Goal: Communication & Community: Answer question/provide support

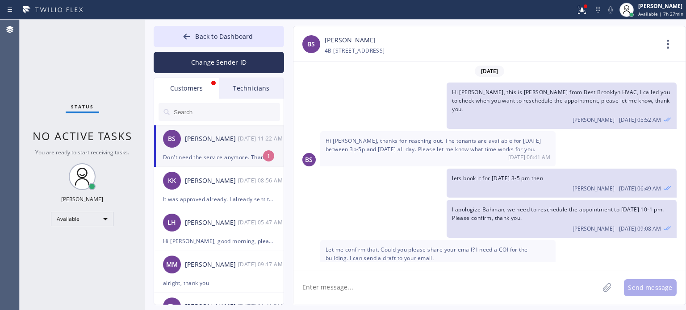
scroll to position [64, 0]
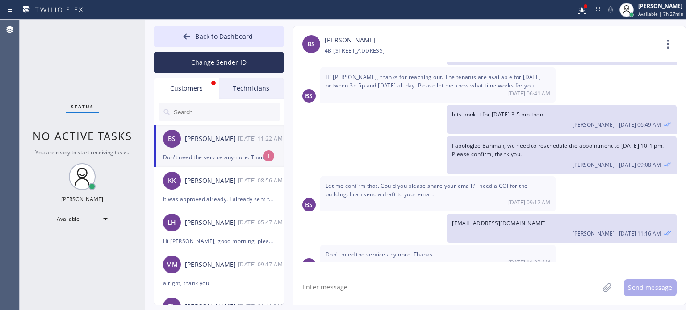
click at [218, 160] on div "Don't need the service anymore. Thanks" at bounding box center [219, 157] width 112 height 10
click at [371, 287] on textarea at bounding box center [445, 288] width 305 height 34
type textarea "may I know the reason?"
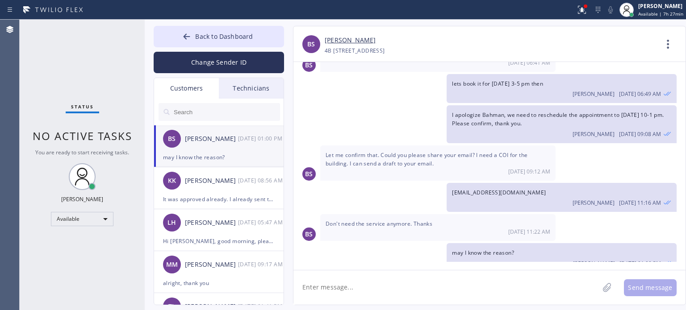
click at [335, 35] on link "[PERSON_NAME]" at bounding box center [350, 40] width 51 height 10
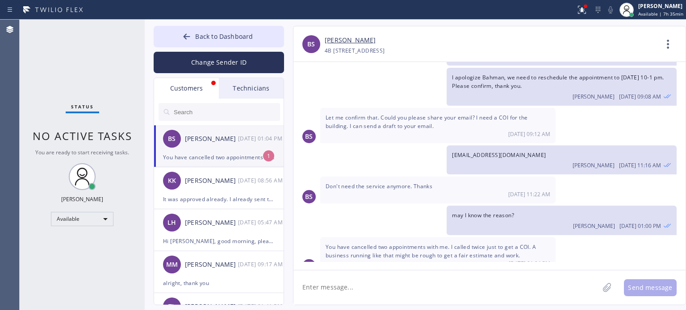
click at [213, 164] on li "[PERSON_NAME] [DATE] 01:04 PM You have cancelled two appointments with me. I ca…" at bounding box center [219, 147] width 130 height 42
click at [381, 287] on textarea at bounding box center [445, 288] width 305 height 34
click at [383, 287] on textarea at bounding box center [445, 288] width 305 height 34
click at [394, 282] on textarea at bounding box center [445, 288] width 305 height 34
click at [377, 287] on textarea at bounding box center [445, 288] width 305 height 34
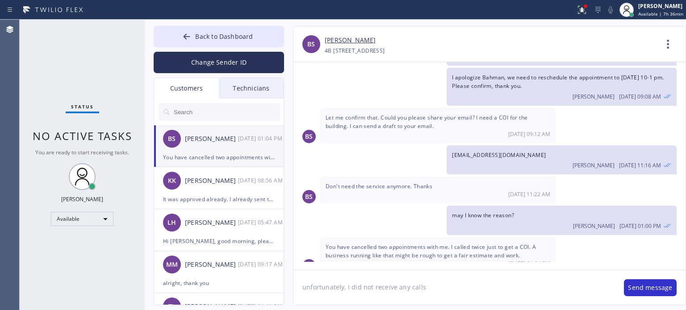
click at [429, 290] on textarea "unfortunately, I did not receive any calls" at bounding box center [454, 288] width 322 height 34
drag, startPoint x: 432, startPoint y: 289, endPoint x: 347, endPoint y: 291, distance: 84.9
click at [347, 291] on textarea "unfortunately, I did not receive any calls" at bounding box center [454, 288] width 322 height 34
type textarea "unfortunately, I did not receive any calls, we can only provide a general COI"
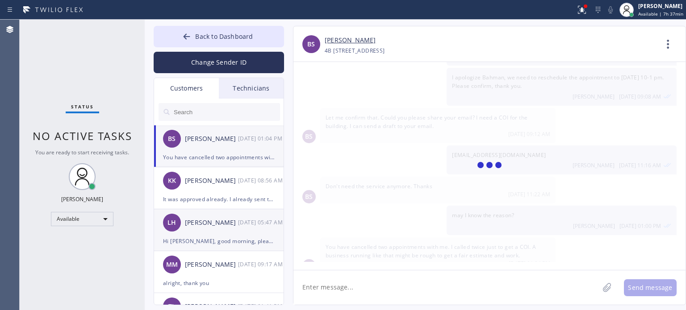
scroll to position [163, 0]
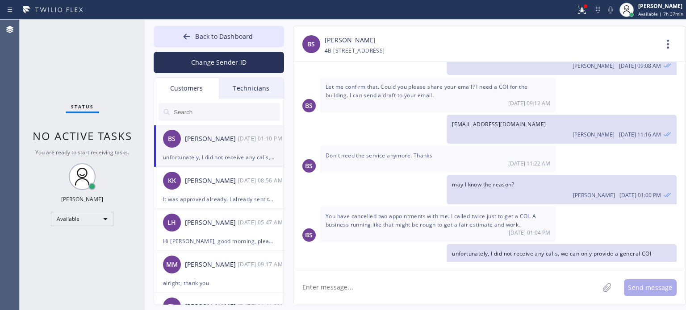
click at [353, 285] on textarea at bounding box center [445, 288] width 305 height 34
type textarea "I apologize on rescheduling the appointment"
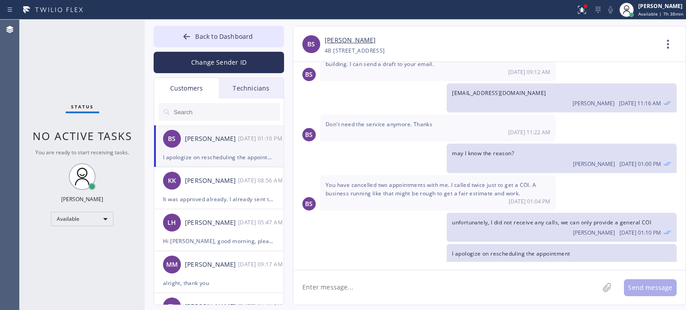
drag, startPoint x: 546, startPoint y: 33, endPoint x: 540, endPoint y: 35, distance: 5.5
click at [545, 33] on div "[PERSON_NAME] [PHONE_NUMBER] Choose phone number [PHONE_NUMBER] [GEOGRAPHIC_DAT…" at bounding box center [489, 44] width 392 height 36
click at [221, 34] on span "Back to Dashboard" at bounding box center [224, 36] width 58 height 8
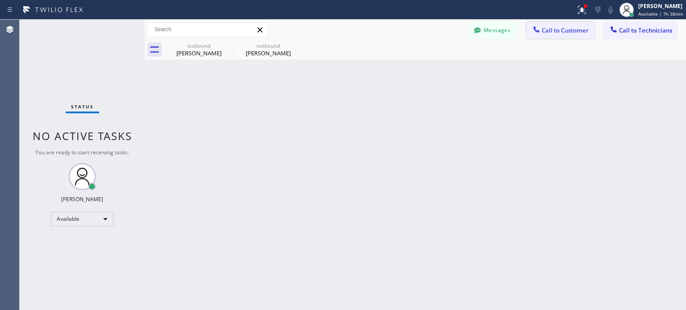
click at [556, 28] on span "Call to Customer" at bounding box center [565, 30] width 47 height 8
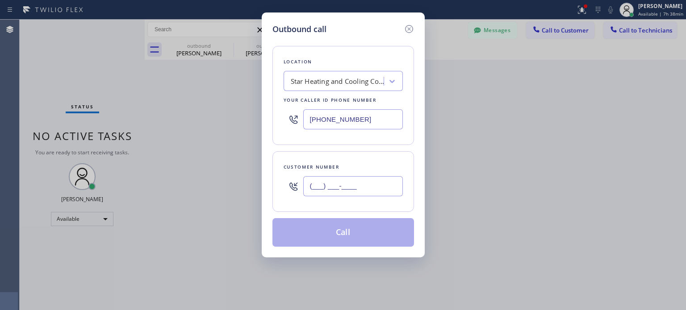
click at [352, 184] on input "(___) ___-____" at bounding box center [353, 186] width 100 height 20
paste input "917) 416-7459"
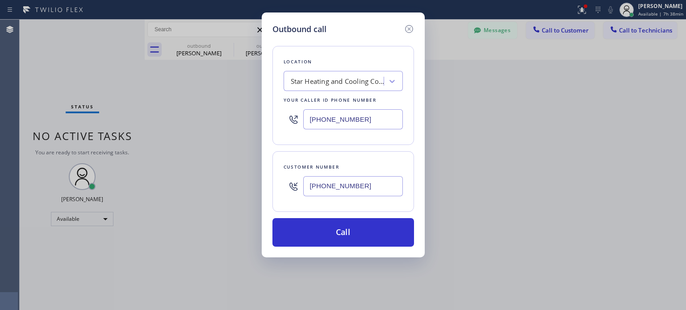
type input "[PHONE_NUMBER]"
click at [330, 119] on input "[PHONE_NUMBER]" at bounding box center [353, 119] width 100 height 20
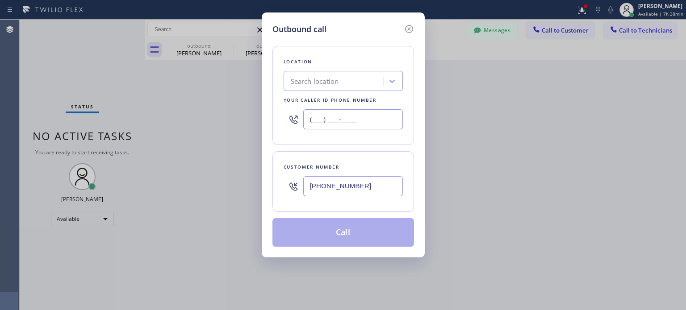
type input "(___) ___-____"
click at [318, 80] on div "Search location" at bounding box center [315, 81] width 48 height 10
paste input "Best Brooklyn Heating and AC Repair"
type input "Best Brooklyn Heating and AC Repair"
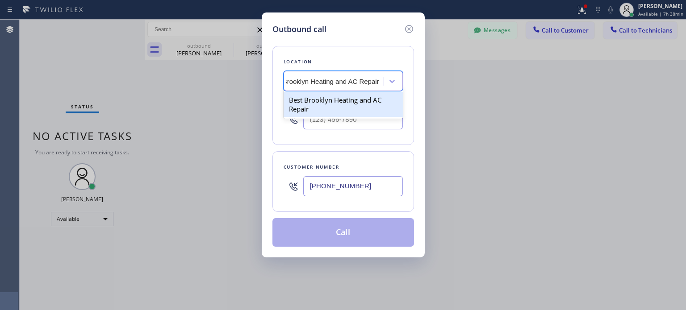
click at [328, 101] on div "Best Brooklyn Heating and AC Repair" at bounding box center [343, 104] width 119 height 25
type input "[PHONE_NUMBER]"
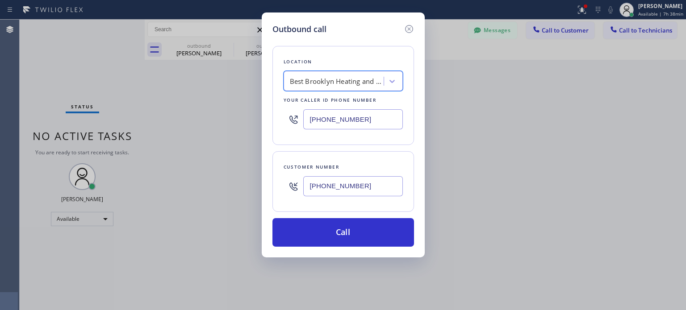
scroll to position [0, 0]
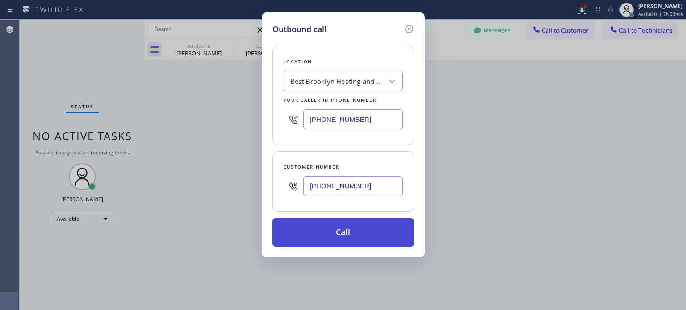
click at [343, 234] on button "Call" at bounding box center [343, 232] width 142 height 29
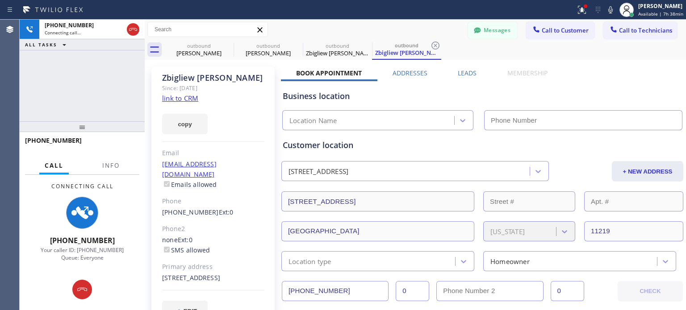
type input "[PHONE_NUMBER]"
click at [482, 30] on button "Messages" at bounding box center [492, 30] width 49 height 17
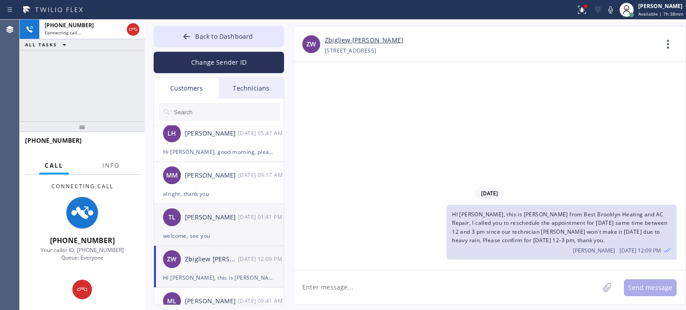
scroll to position [134, 0]
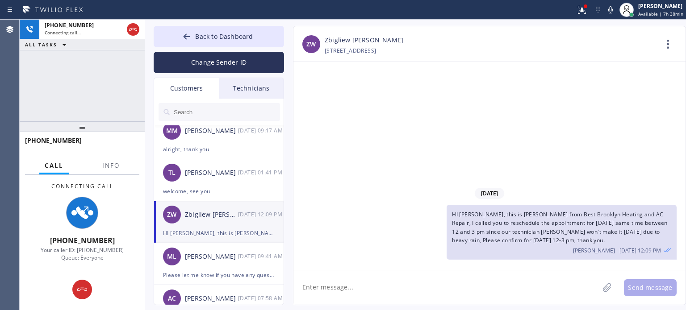
click at [234, 228] on li "ZW Zbigliew [PERSON_NAME] [DATE] 12:09 PM HI [PERSON_NAME], this is [PERSON_NAM…" at bounding box center [219, 222] width 130 height 42
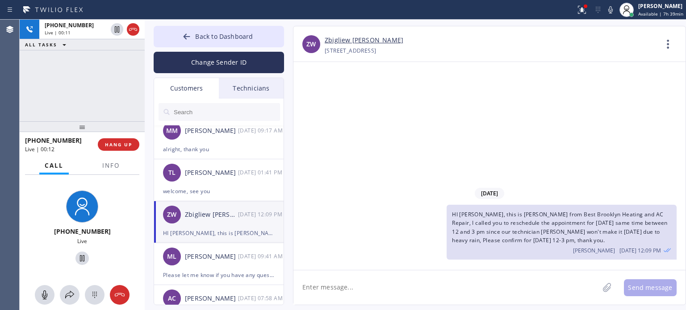
click at [518, 155] on div "[DATE] HI [PERSON_NAME], this is [PERSON_NAME] from Best Brooklyn Heating and A…" at bounding box center [489, 166] width 392 height 208
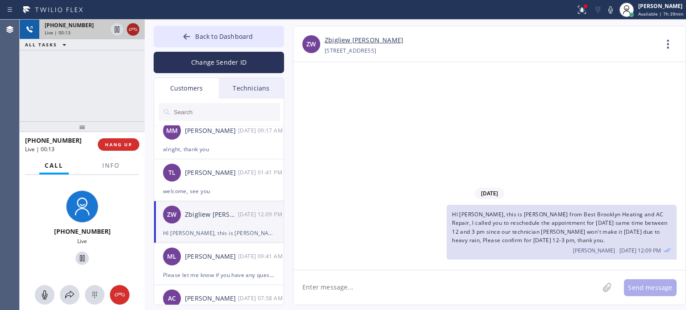
click at [132, 28] on icon at bounding box center [133, 29] width 8 height 3
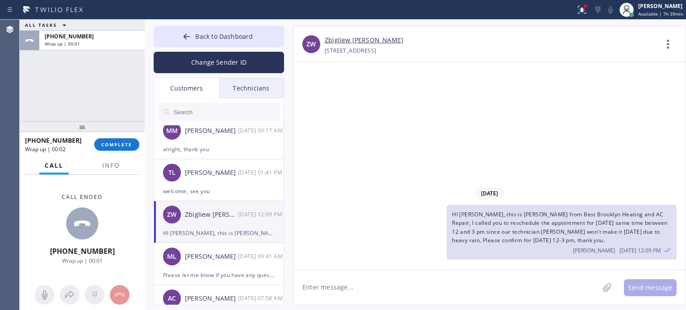
click at [222, 225] on div "ZW Zbigliew [PERSON_NAME] [DATE] 12:09 PM" at bounding box center [219, 214] width 130 height 27
click at [348, 291] on textarea at bounding box center [445, 288] width 305 height 34
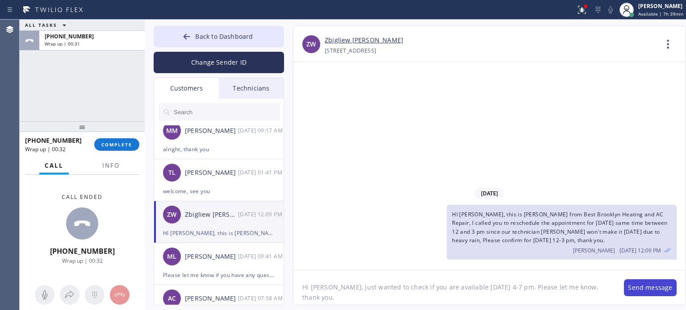
type textarea "Hi [PERSON_NAME], just wanted to check if you are available [DATE] 4-7 pm. Plea…"
click at [649, 285] on button "Send message" at bounding box center [650, 288] width 53 height 17
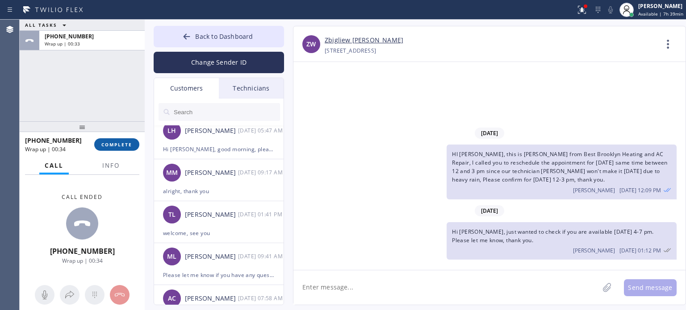
click at [127, 149] on button "COMPLETE" at bounding box center [116, 144] width 45 height 13
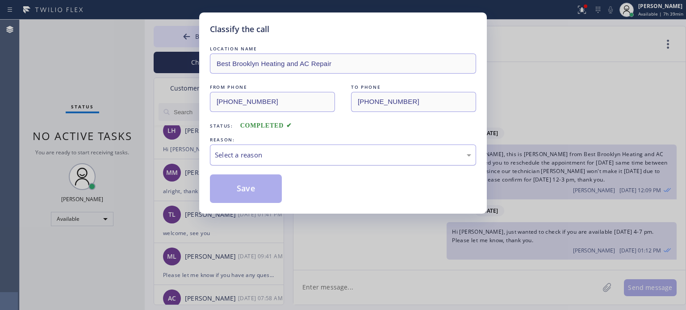
click at [264, 155] on div "Select a reason" at bounding box center [343, 155] width 256 height 10
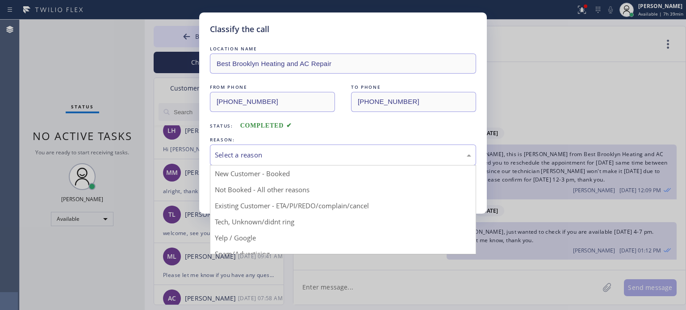
drag, startPoint x: 307, startPoint y: 205, endPoint x: 302, endPoint y: 200, distance: 7.3
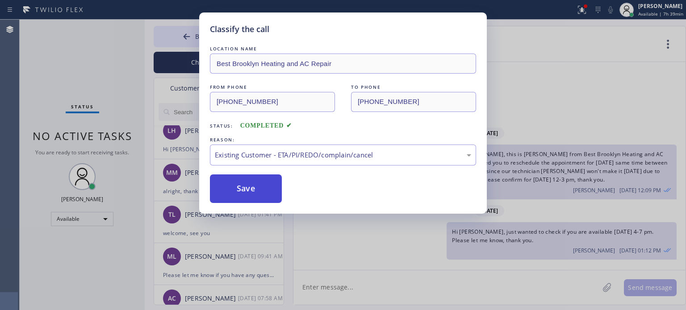
click at [276, 182] on button "Save" at bounding box center [246, 189] width 72 height 29
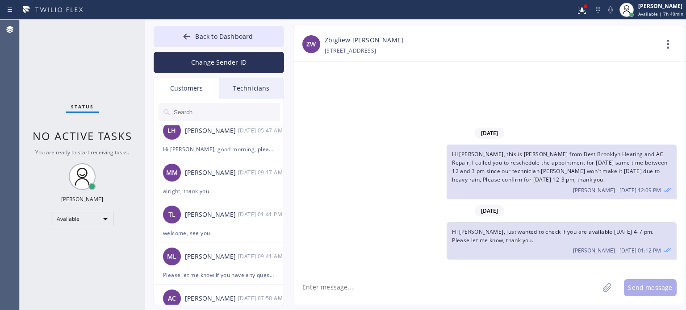
click at [517, 297] on textarea at bounding box center [445, 288] width 305 height 34
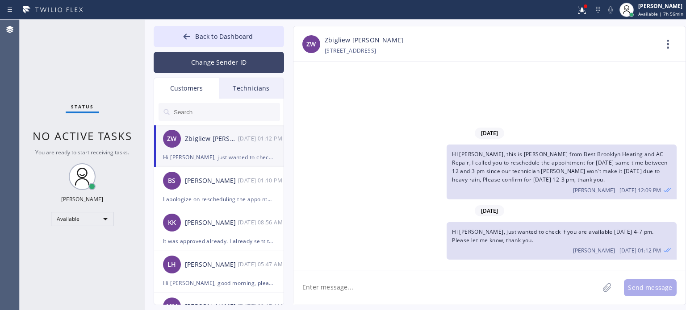
click at [198, 66] on button "Change Sender ID" at bounding box center [219, 62] width 130 height 21
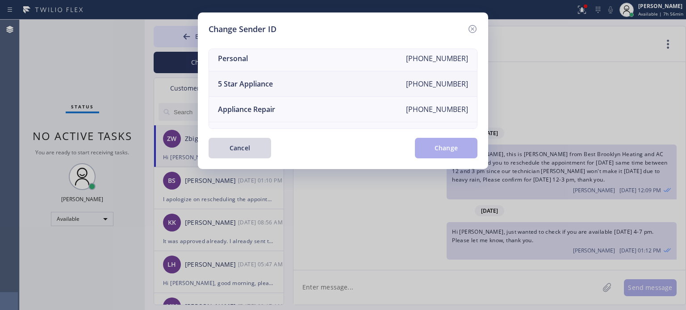
scroll to position [104, 0]
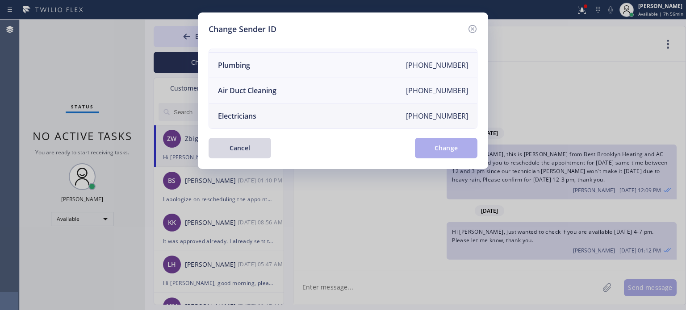
click at [261, 112] on li "Electricians [PHONE_NUMBER]" at bounding box center [343, 116] width 268 height 25
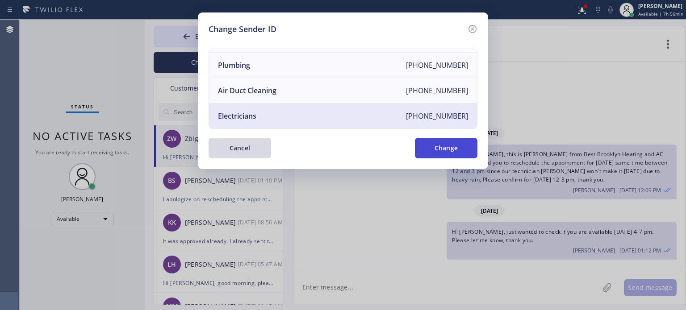
click at [448, 158] on button "Change" at bounding box center [446, 148] width 63 height 21
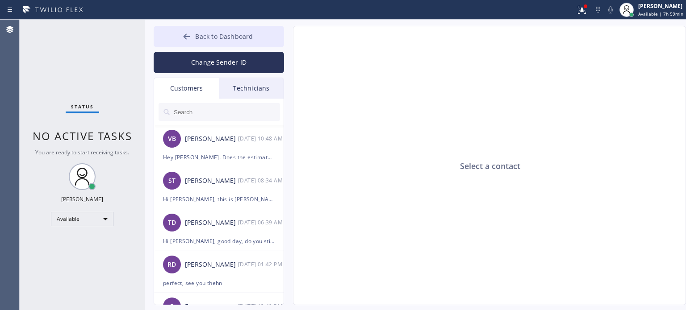
click at [201, 33] on span "Back to Dashboard" at bounding box center [224, 36] width 58 height 8
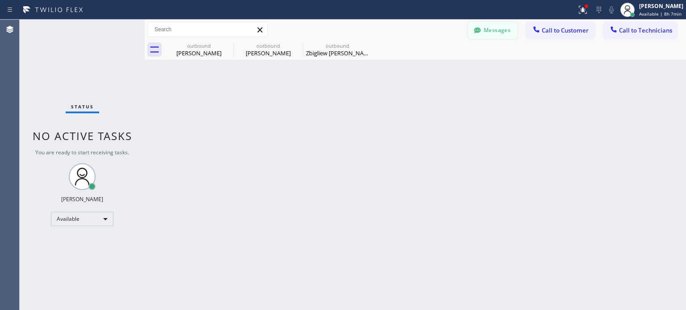
click at [501, 29] on button "Messages" at bounding box center [492, 30] width 49 height 17
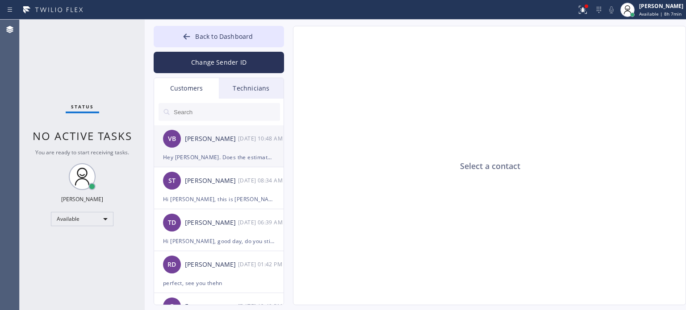
click at [226, 159] on div "Hey [PERSON_NAME]. Does the estimate cover the cost to upgrade the current 150a…" at bounding box center [219, 157] width 112 height 10
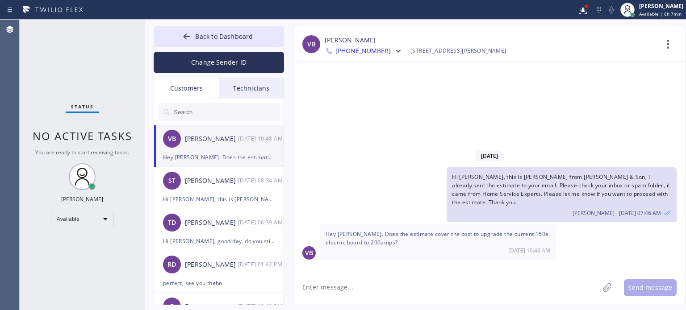
click at [404, 286] on textarea at bounding box center [445, 288] width 305 height 34
click at [394, 289] on textarea at bounding box center [445, 288] width 305 height 34
type textarea "yes"
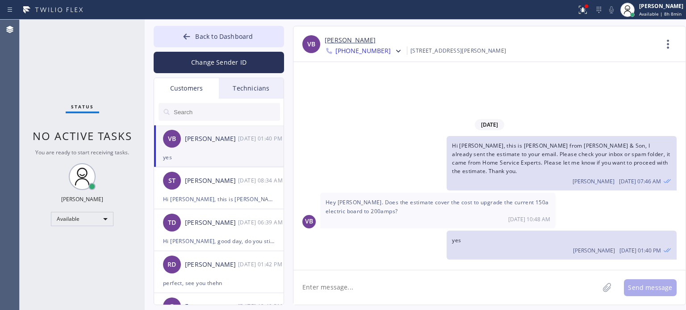
click at [352, 293] on textarea at bounding box center [445, 288] width 305 height 34
type textarea "that was not included yet"
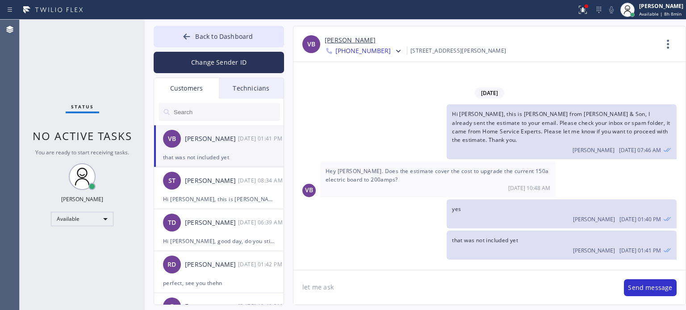
type textarea "let me ask"
type textarea "let me ask the electrician"
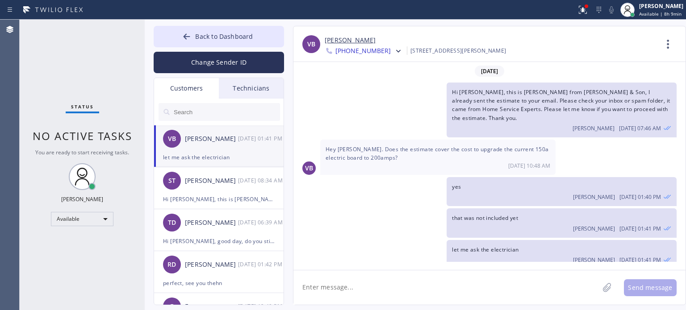
drag, startPoint x: 338, startPoint y: 292, endPoint x: 361, endPoint y: 247, distance: 50.3
click at [338, 292] on textarea at bounding box center [445, 288] width 305 height 34
type textarea "but I think it was included already"
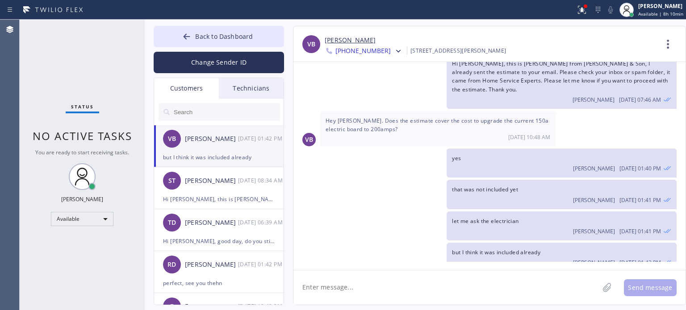
click at [370, 289] on textarea at bounding box center [445, 288] width 305 height 34
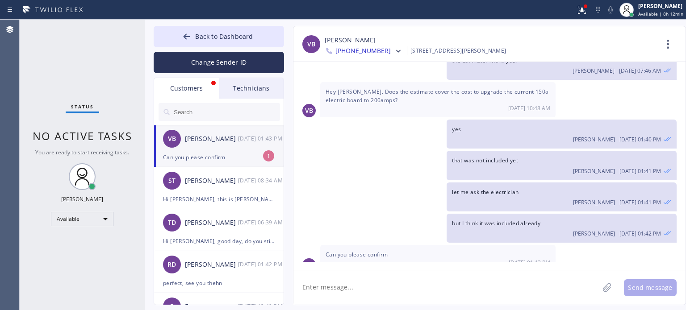
click at [233, 159] on div "Can you please confirm" at bounding box center [219, 157] width 112 height 10
click at [343, 287] on textarea at bounding box center [445, 288] width 305 height 34
type textarea "yes still waiting for confirmation"
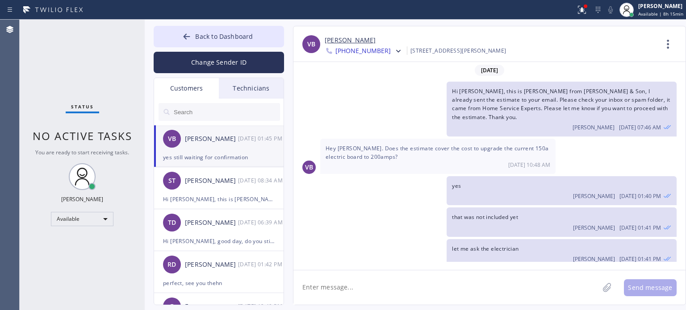
scroll to position [0, 0]
click at [415, 184] on div "yes [PERSON_NAME] [DATE] 01:40 PM" at bounding box center [484, 191] width 383 height 29
click at [368, 177] on div "yes [PERSON_NAME] [DATE] 01:40 PM" at bounding box center [484, 191] width 383 height 29
click at [401, 209] on div "that was not included yet [PERSON_NAME] [DATE] 01:41 PM" at bounding box center [484, 223] width 383 height 29
click at [339, 290] on textarea at bounding box center [445, 288] width 305 height 34
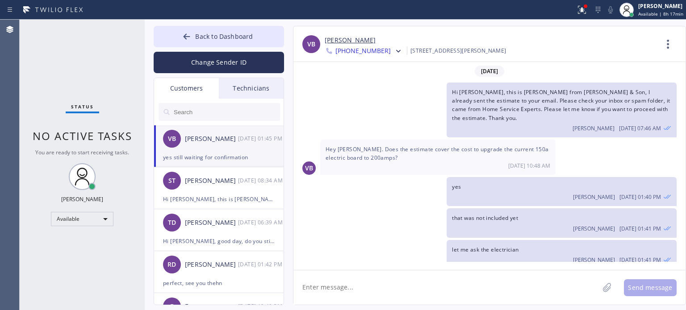
click at [336, 286] on textarea at bounding box center [445, 288] width 305 height 34
click at [328, 289] on textarea at bounding box center [445, 288] width 305 height 34
click at [329, 286] on textarea at bounding box center [445, 288] width 305 height 34
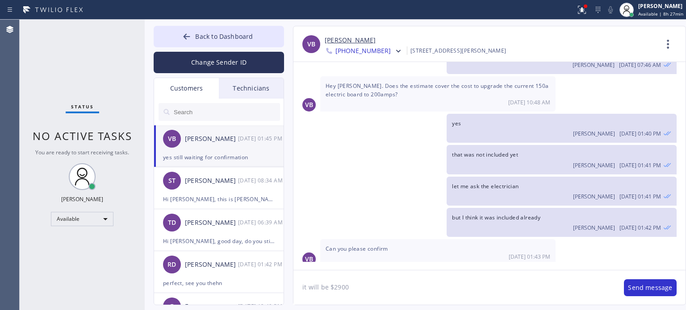
scroll to position [88, 0]
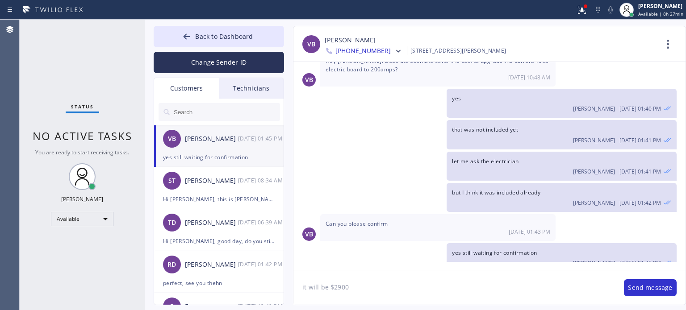
click at [343, 292] on textarea "it will be $2900" at bounding box center [454, 288] width 322 height 34
click at [334, 287] on textarea "it will be $2900" at bounding box center [454, 288] width 322 height 34
click at [327, 288] on textarea "it will be $2,900" at bounding box center [454, 288] width 322 height 34
click at [385, 285] on textarea "it will be another $2,900" at bounding box center [454, 288] width 322 height 34
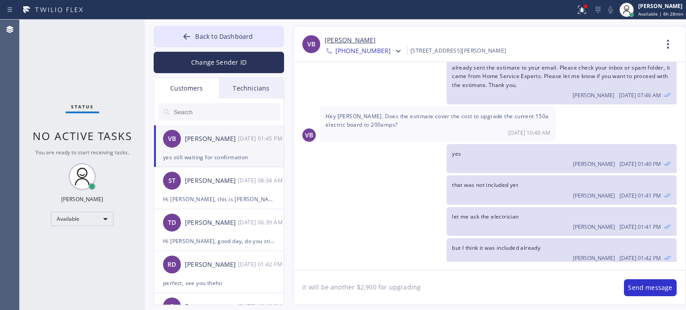
scroll to position [0, 0]
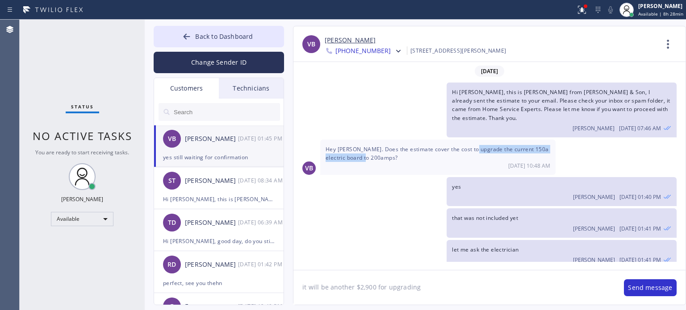
drag, startPoint x: 472, startPoint y: 139, endPoint x: 374, endPoint y: 148, distance: 97.8
click at [374, 148] on span "Hey [PERSON_NAME]. Does the estimate cover the cost to upgrade the current 150a…" at bounding box center [437, 154] width 223 height 16
copy span "the current 150a electric board to 200amps"
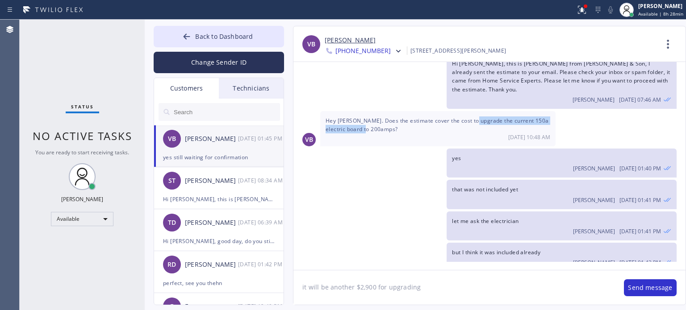
scroll to position [88, 0]
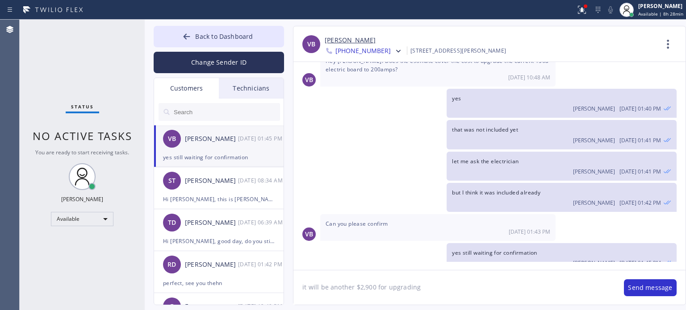
click at [446, 291] on textarea "it will be another $2,900 for upgrading" at bounding box center [454, 288] width 322 height 34
paste textarea "the current 150a electric board to 200amps"
type textarea "it will be another $2,900 for upgrading the current 150a electric board to 200a…"
click at [644, 288] on button "Send message" at bounding box center [650, 288] width 53 height 17
